Goal: Task Accomplishment & Management: Manage account settings

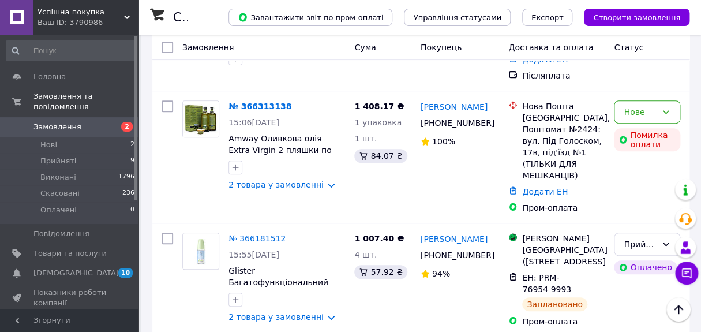
scroll to position [93, 0]
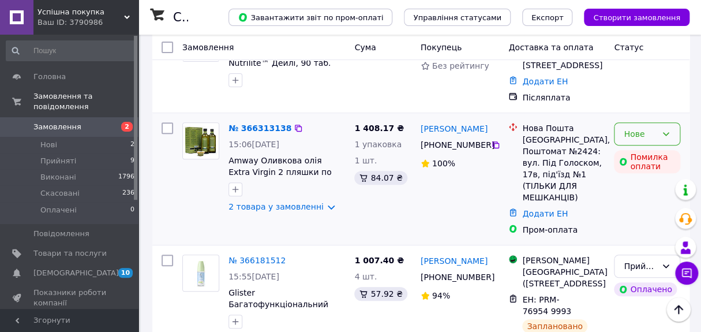
click at [639, 127] on div "Нове" at bounding box center [639, 133] width 33 height 13
click at [640, 148] on li "Прийнято" at bounding box center [646, 147] width 65 height 21
click at [254, 123] on link "№ 366313138" at bounding box center [259, 127] width 63 height 9
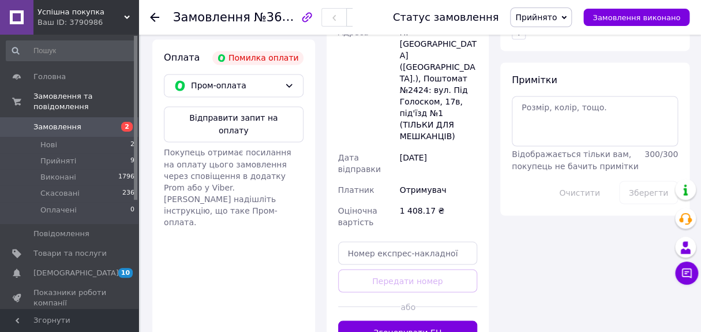
scroll to position [617, 0]
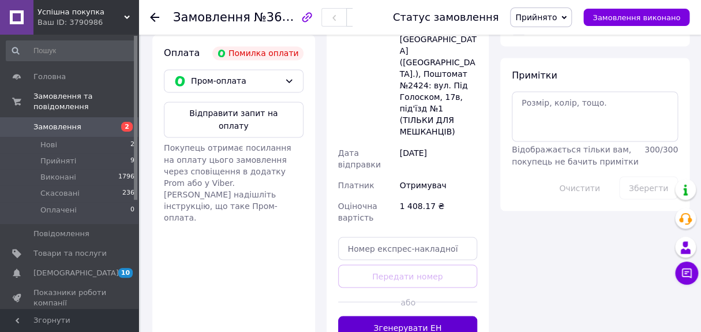
click at [390, 315] on button "Згенерувати ЕН" at bounding box center [408, 326] width 140 height 23
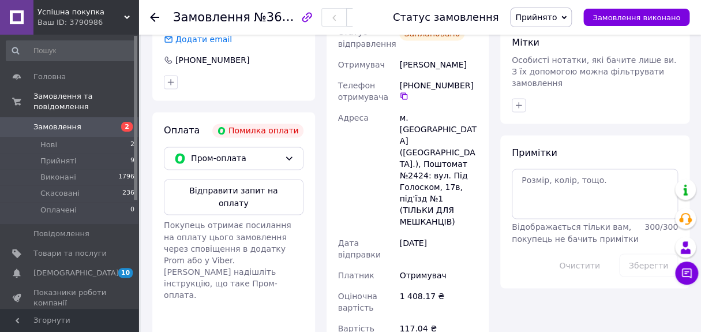
scroll to position [514, 0]
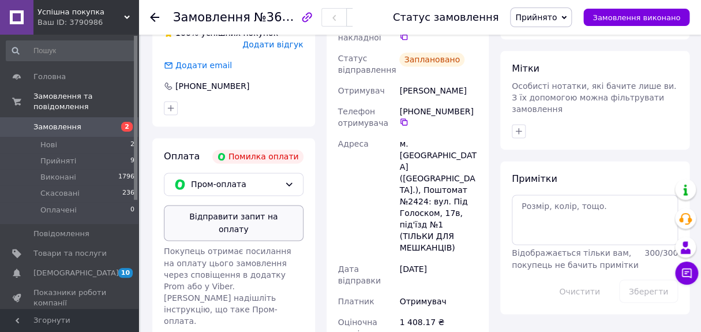
click at [243, 206] on button "Відправити запит на оплату" at bounding box center [234, 223] width 140 height 36
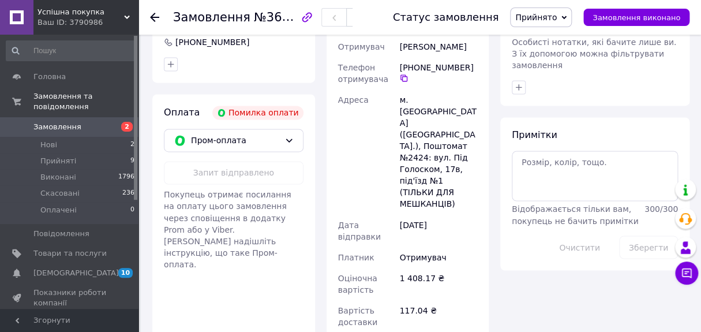
scroll to position [591, 0]
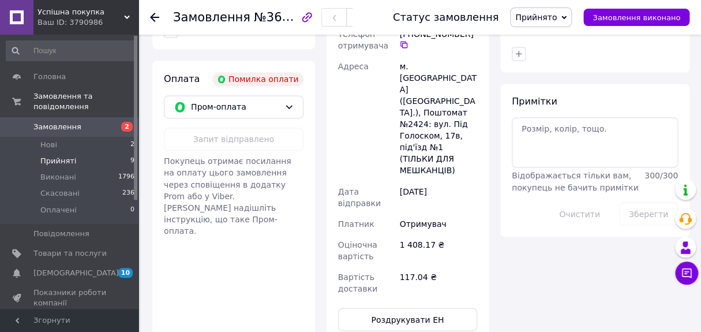
click at [63, 156] on span "Прийняті" at bounding box center [58, 161] width 36 height 10
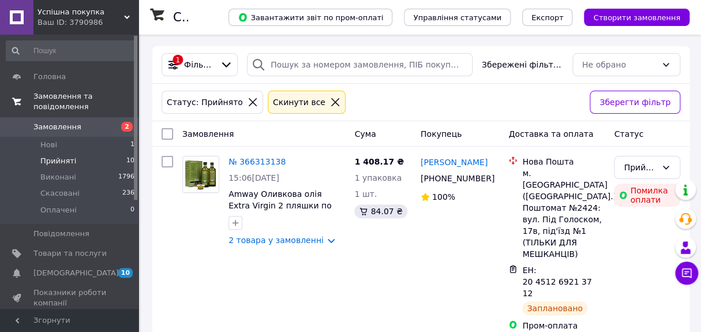
click at [65, 92] on span "Замовлення та повідомлення" at bounding box center [85, 101] width 105 height 21
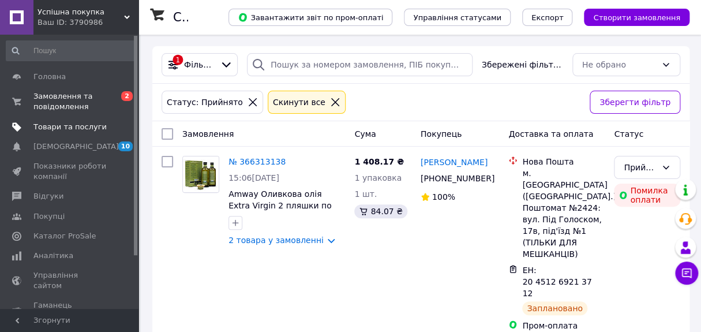
click at [80, 126] on span "Товари та послуги" at bounding box center [69, 127] width 73 height 10
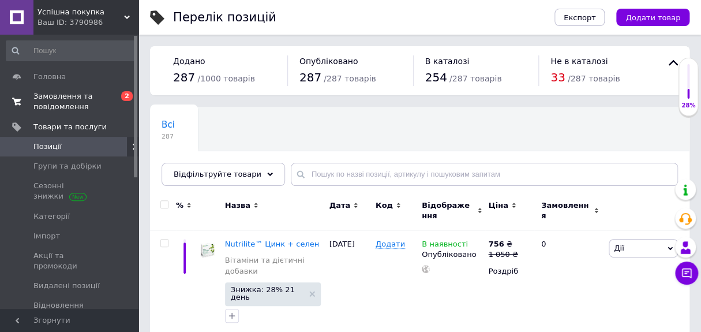
click at [66, 99] on span "Замовлення та повідомлення" at bounding box center [69, 101] width 73 height 21
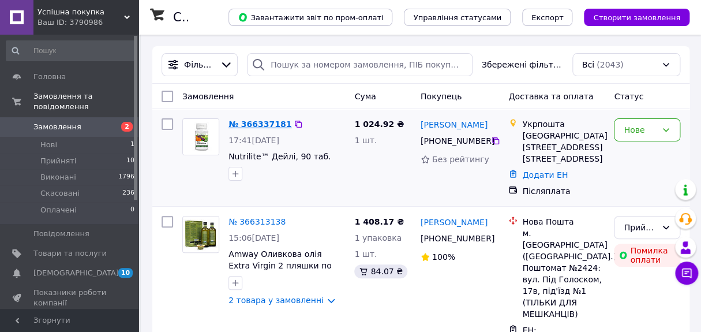
click at [253, 124] on link "№ 366337181" at bounding box center [259, 123] width 63 height 9
click at [636, 130] on div "Нове" at bounding box center [639, 129] width 33 height 13
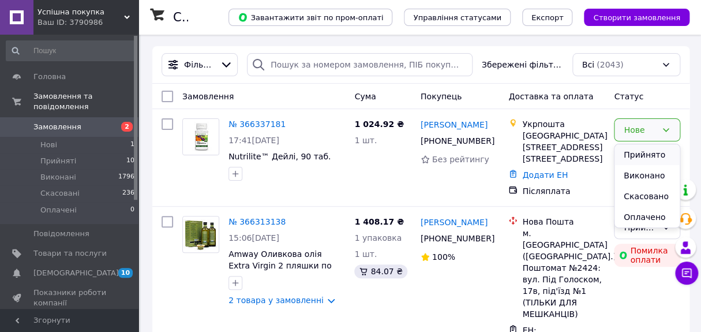
click at [637, 152] on li "Прийнято" at bounding box center [646, 154] width 65 height 21
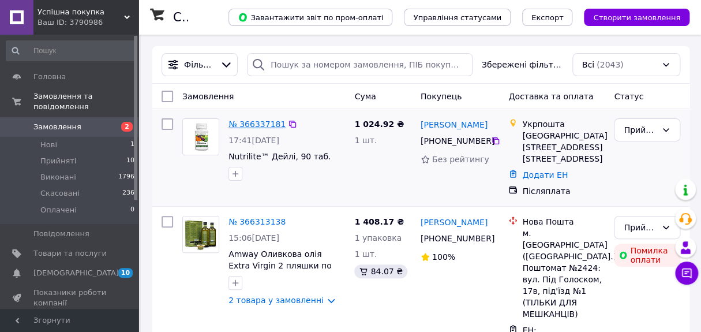
click at [253, 126] on link "№ 366337181" at bounding box center [256, 123] width 57 height 9
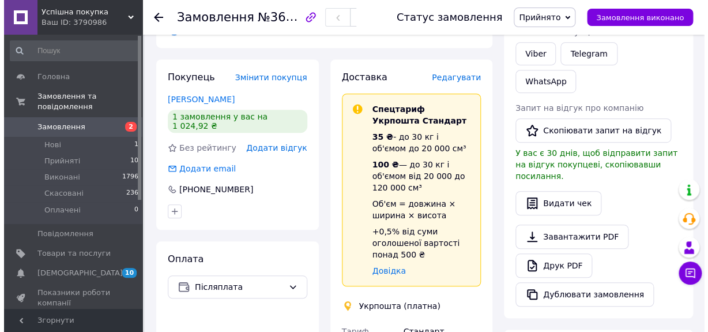
scroll to position [164, 0]
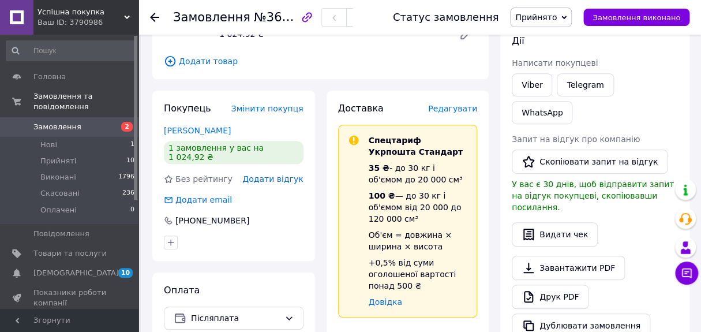
click at [444, 104] on span "Редагувати" at bounding box center [452, 108] width 49 height 9
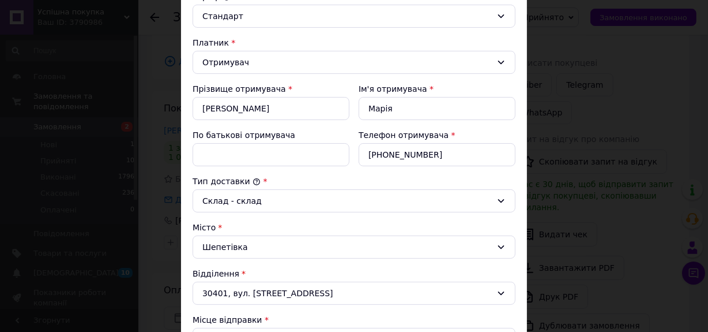
scroll to position [144, 0]
drag, startPoint x: 704, startPoint y: 84, endPoint x: 704, endPoint y: 115, distance: 31.7
click at [704, 115] on div "× Редагування доставки Спосіб доставки Укрпошта (платна) Тариф * [PERSON_NAME] …" at bounding box center [354, 166] width 708 height 332
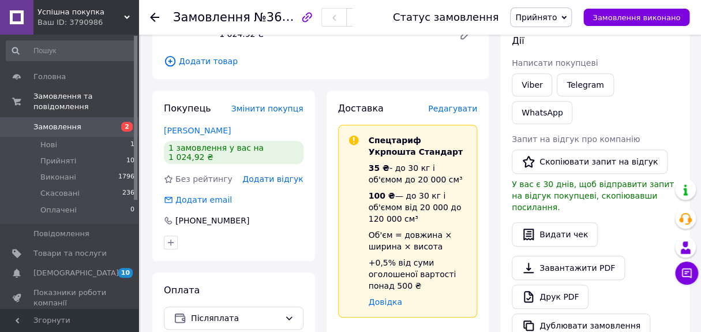
click at [462, 104] on span "Редагувати" at bounding box center [452, 108] width 49 height 9
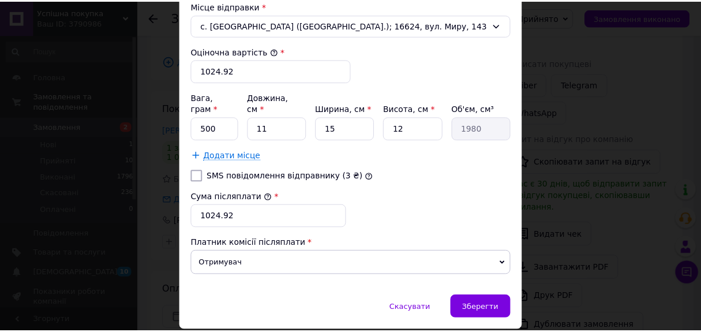
scroll to position [458, 0]
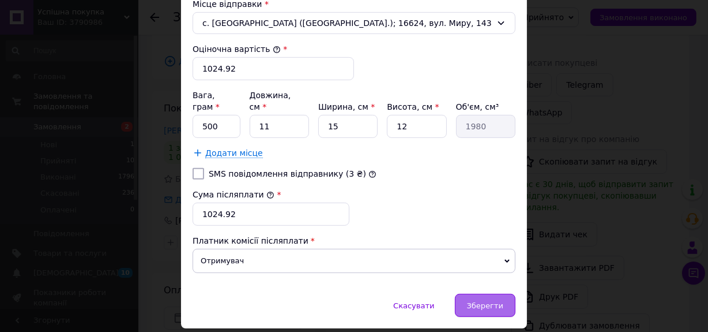
click at [484, 301] on span "Зберегти" at bounding box center [485, 305] width 36 height 9
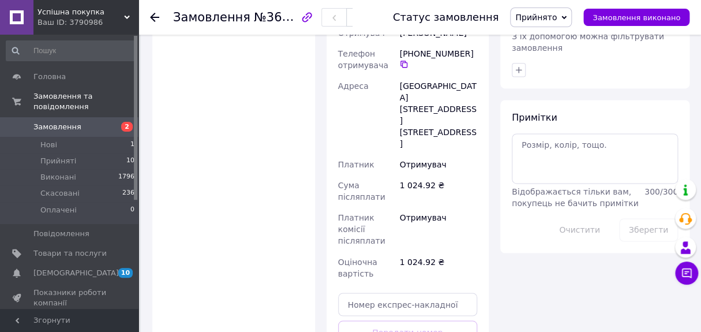
scroll to position [529, 0]
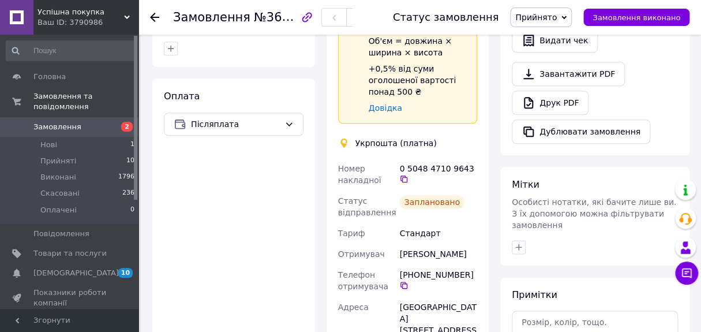
scroll to position [370, 0]
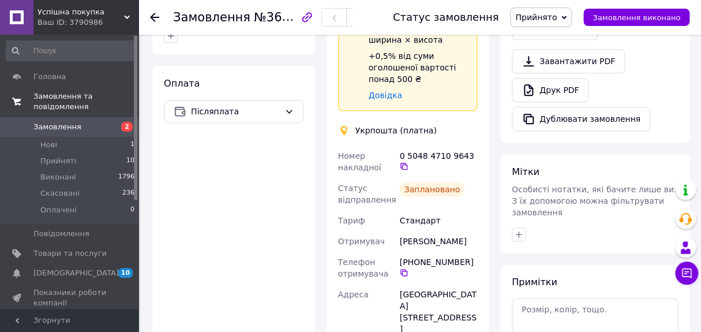
click at [98, 93] on span "Замовлення та повідомлення" at bounding box center [85, 101] width 105 height 21
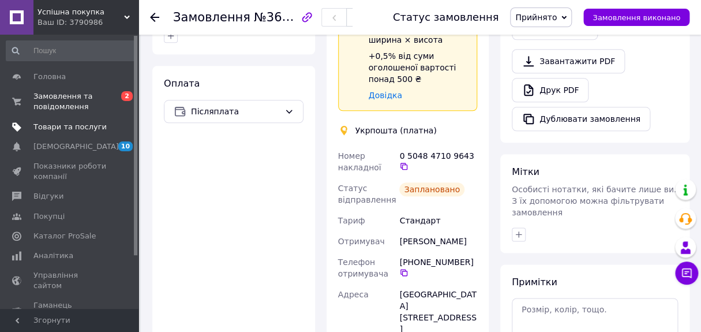
click at [92, 122] on span "Товари та послуги" at bounding box center [69, 127] width 73 height 10
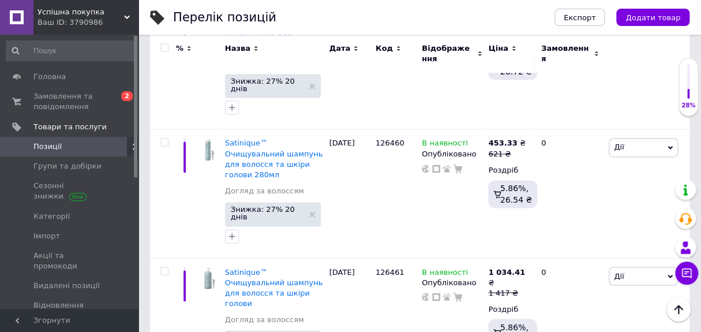
scroll to position [2105, 0]
